Goal: Information Seeking & Learning: Learn about a topic

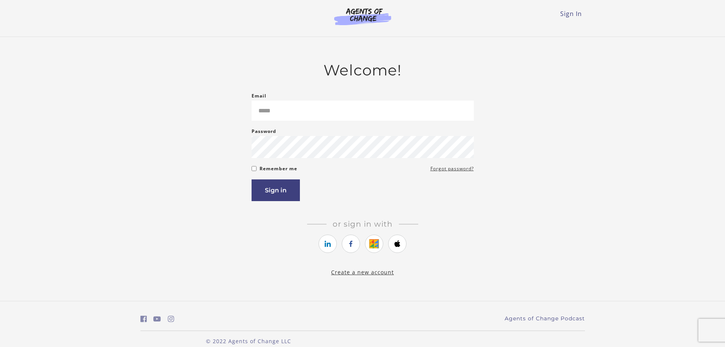
click at [257, 168] on form "Email Please enter a valid email address Password Password must be at least 8 c…" at bounding box center [363, 146] width 222 height 110
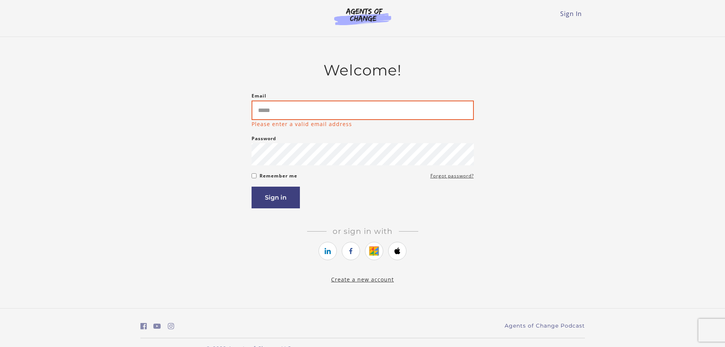
click at [263, 113] on input "Email" at bounding box center [363, 109] width 222 height 19
type input "**********"
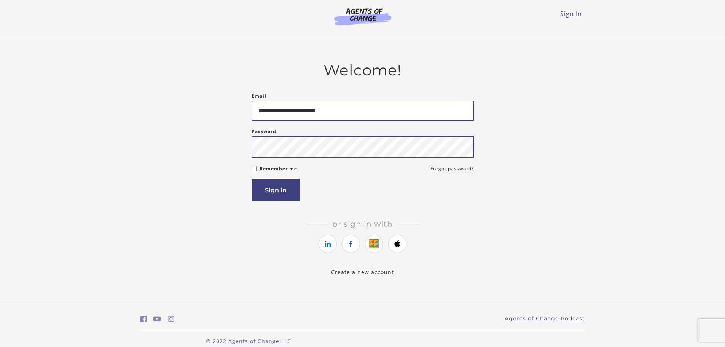
click at [252, 179] on button "Sign in" at bounding box center [276, 190] width 48 height 22
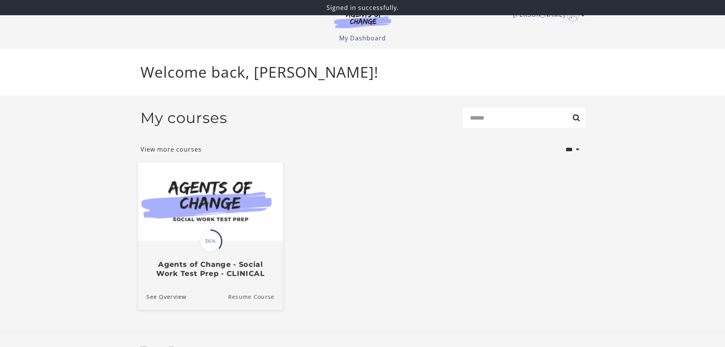
click at [233, 300] on link "Resume Course" at bounding box center [255, 297] width 55 height 26
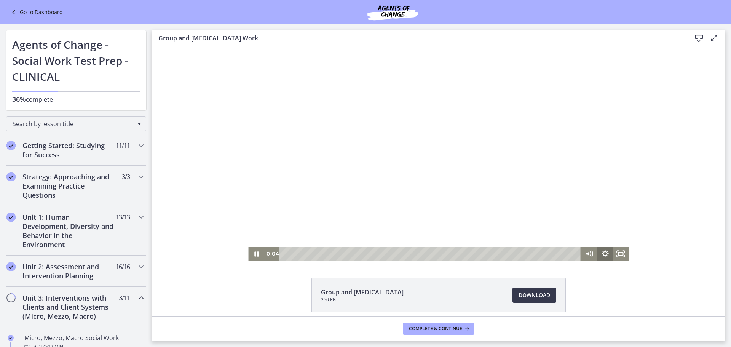
click at [603, 255] on icon "Show settings menu" at bounding box center [604, 253] width 7 height 7
click at [600, 230] on span "Speed" at bounding box center [595, 226] width 20 height 13
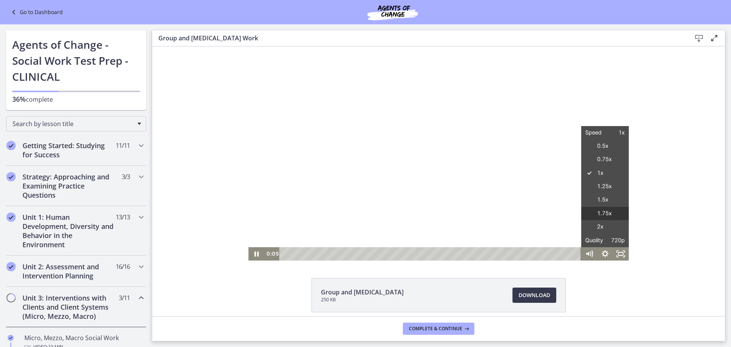
click at [600, 212] on label "1.75x" at bounding box center [605, 214] width 48 height 14
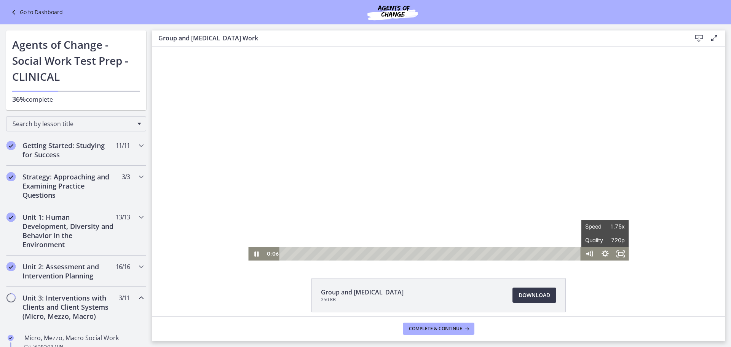
click at [670, 217] on div "Click for sound @keyframes VOLUME_SMALL_WAVE_FLASH { 0% { opacity: 0; } 33% { o…" at bounding box center [438, 153] width 572 height 214
click at [666, 222] on div "Click for sound @keyframes VOLUME_SMALL_WAVE_FLASH { 0% { opacity: 0; } 33% { o…" at bounding box center [438, 153] width 572 height 214
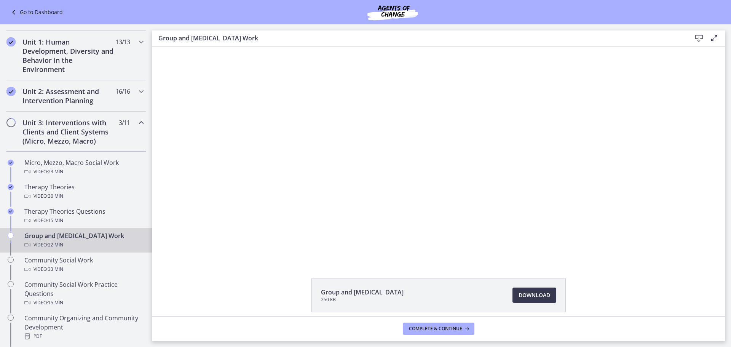
scroll to position [158, 0]
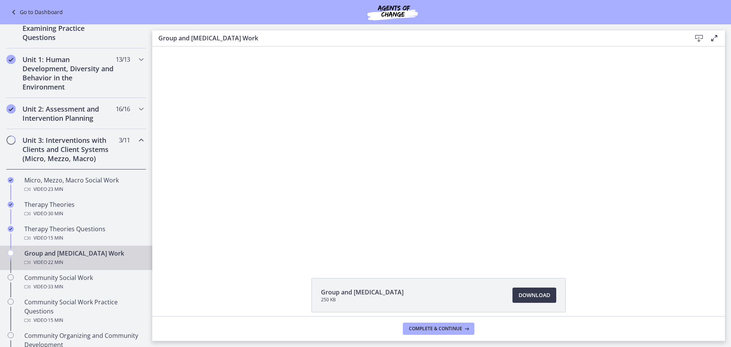
drag, startPoint x: 150, startPoint y: 137, endPoint x: 40, endPoint y: 145, distance: 110.7
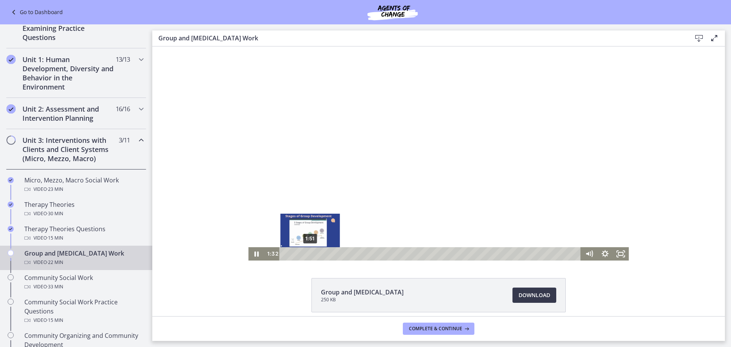
click at [307, 252] on div "1:51" at bounding box center [431, 253] width 292 height 13
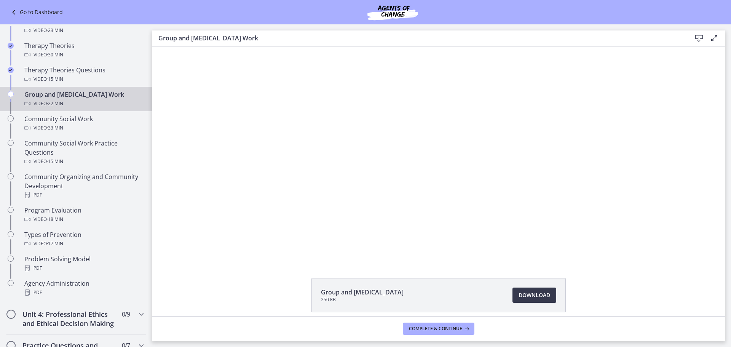
scroll to position [318, 0]
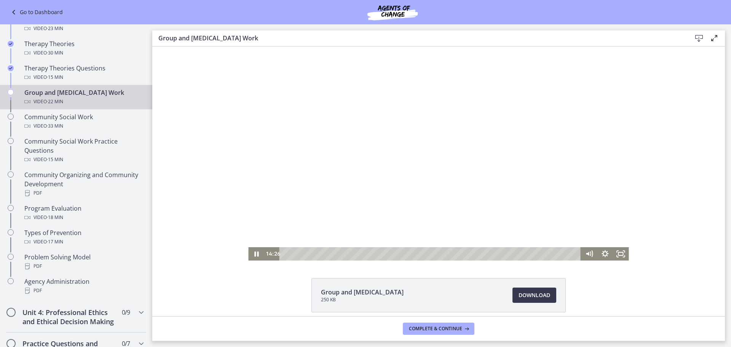
click at [326, 178] on div at bounding box center [438, 153] width 380 height 214
click at [255, 253] on icon "Play Video" at bounding box center [257, 253] width 5 height 6
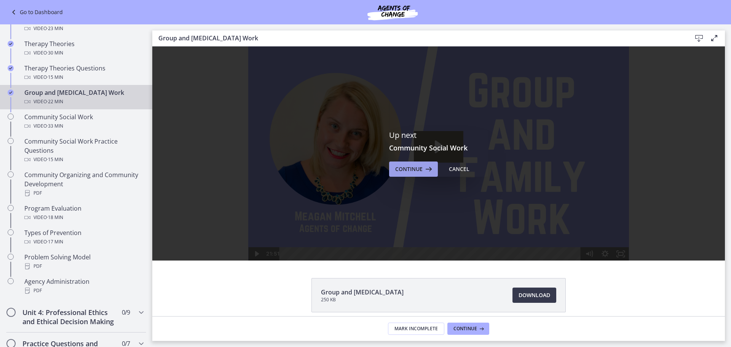
scroll to position [0, 0]
click at [410, 168] on span "Continue" at bounding box center [408, 168] width 27 height 9
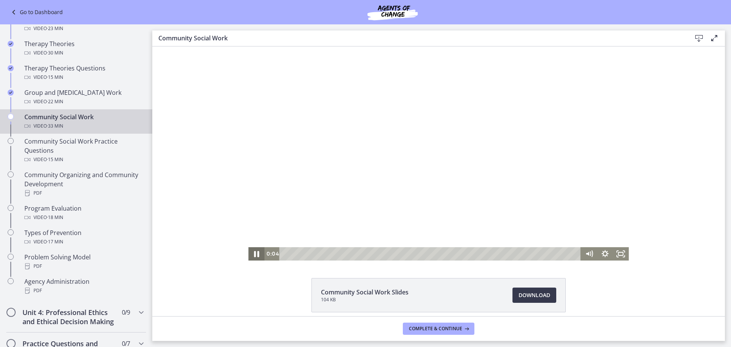
click at [255, 253] on icon "Pause" at bounding box center [256, 254] width 5 height 6
click at [601, 253] on icon "Show settings menu" at bounding box center [604, 253] width 7 height 7
click at [249, 255] on icon "Play Video" at bounding box center [257, 253] width 16 height 13
click at [247, 255] on icon "Pause" at bounding box center [256, 253] width 19 height 16
click at [250, 252] on icon "Play Video" at bounding box center [257, 253] width 16 height 13
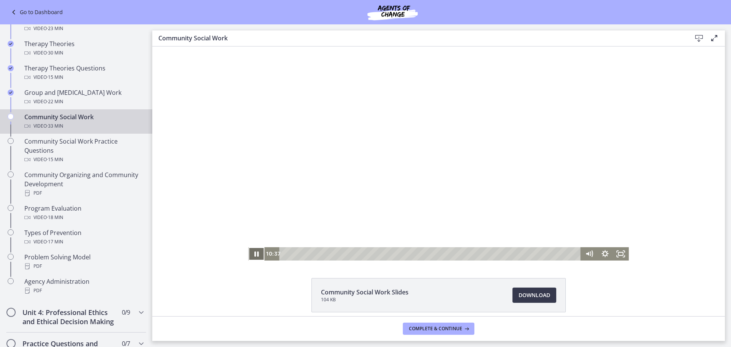
click at [251, 253] on icon "Pause" at bounding box center [256, 253] width 16 height 13
click at [255, 255] on icon "Play Video" at bounding box center [257, 253] width 5 height 6
click at [250, 255] on icon "Pause" at bounding box center [256, 253] width 16 height 13
click at [251, 256] on icon "Play Video" at bounding box center [256, 253] width 19 height 16
click at [558, 325] on footer "Complete & continue" at bounding box center [438, 328] width 572 height 25
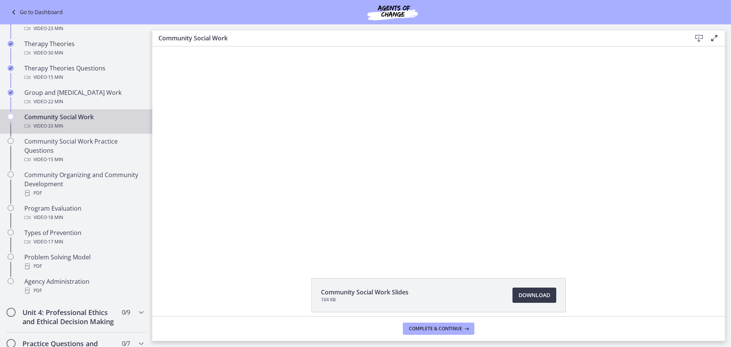
click at [192, 211] on div "Click for sound @keyframes VOLUME_SMALL_WAVE_FLASH { 0% { opacity: 0; } 33% { o…" at bounding box center [438, 153] width 572 height 214
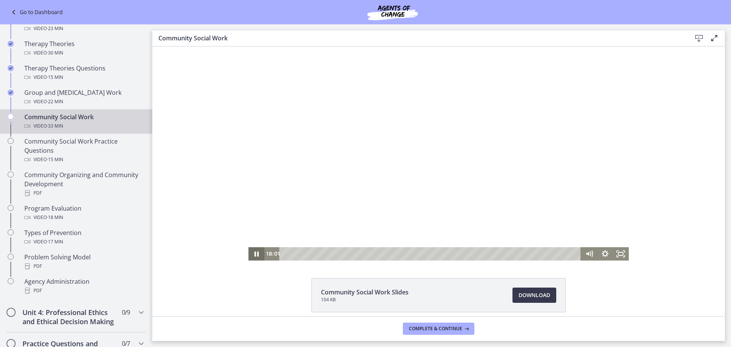
click at [252, 250] on icon "Pause" at bounding box center [256, 253] width 16 height 13
click at [252, 250] on icon "Play Video" at bounding box center [256, 253] width 19 height 16
click at [486, 255] on div "23:02" at bounding box center [431, 253] width 292 height 13
click at [252, 249] on icon "Pause" at bounding box center [256, 253] width 16 height 13
click at [252, 249] on icon "Play Video" at bounding box center [257, 253] width 16 height 13
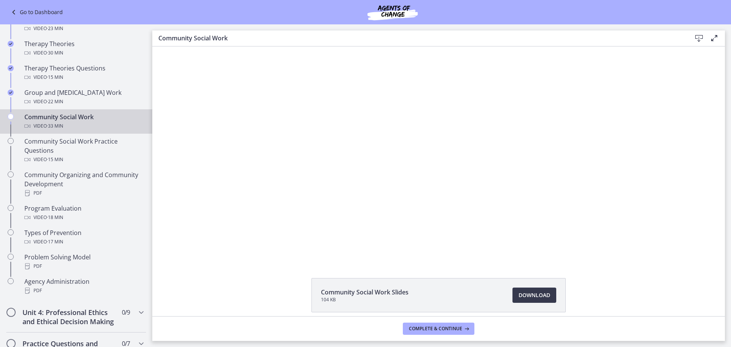
click at [209, 189] on div "Click for sound @keyframes VOLUME_SMALL_WAVE_FLASH { 0% { opacity: 0; } 33% { o…" at bounding box center [438, 153] width 572 height 214
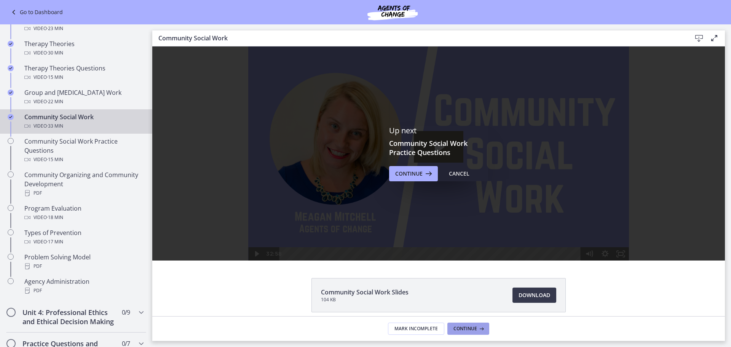
click at [461, 328] on span "Continue" at bounding box center [465, 328] width 24 height 6
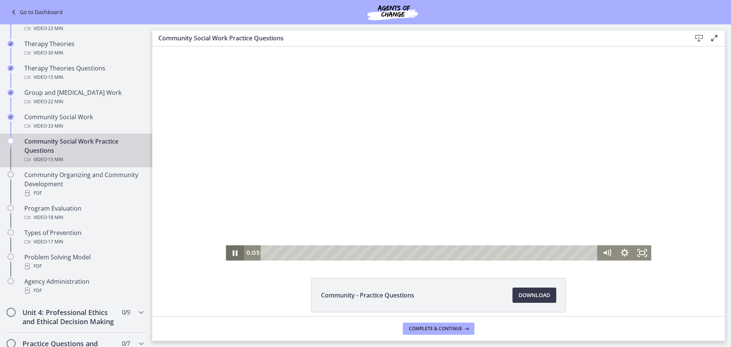
click at [230, 246] on icon "Pause" at bounding box center [235, 252] width 18 height 15
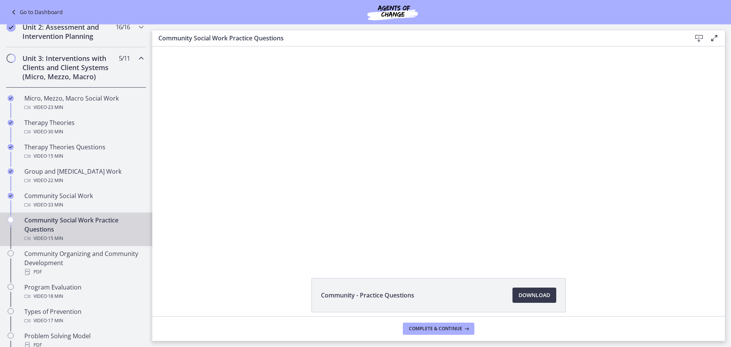
scroll to position [242, 0]
